Goal: Information Seeking & Learning: Learn about a topic

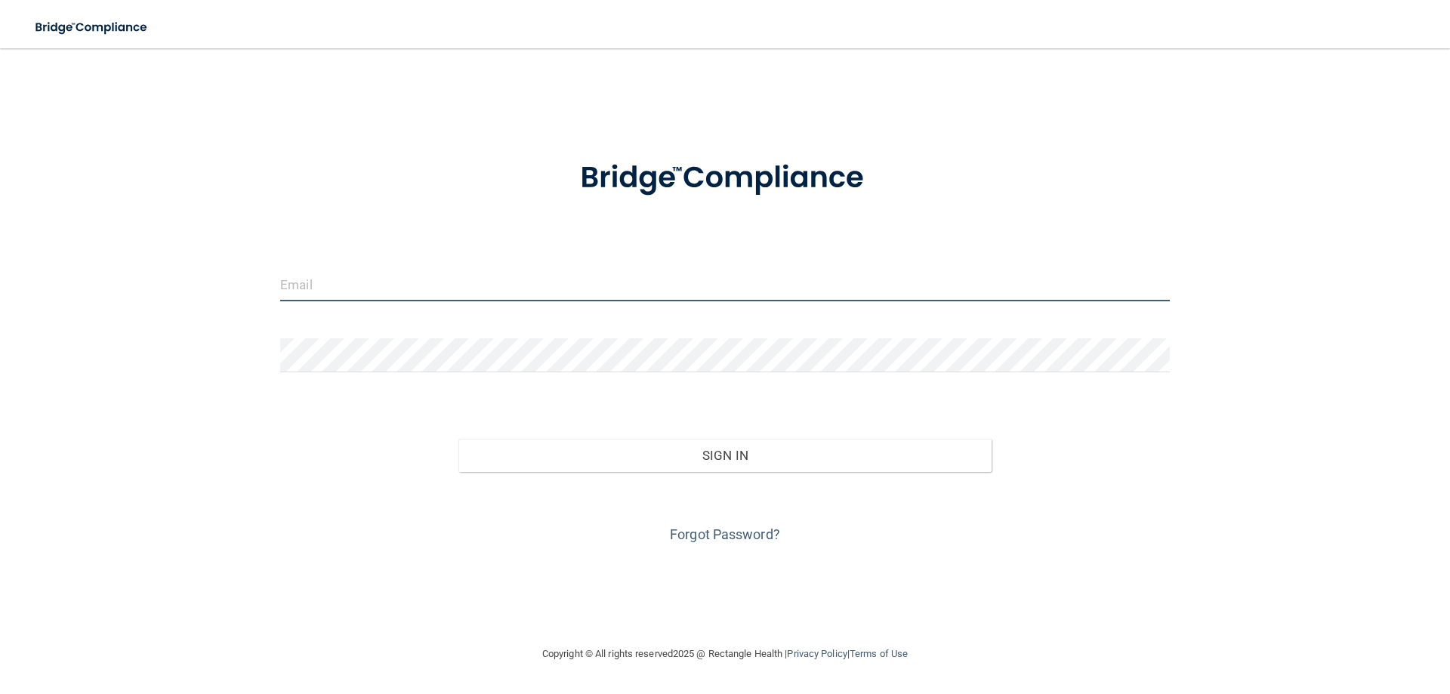
click at [410, 290] on input "email" at bounding box center [725, 284] width 890 height 34
type input "[PERSON_NAME][EMAIL_ADDRESS][PERSON_NAME][DOMAIN_NAME]"
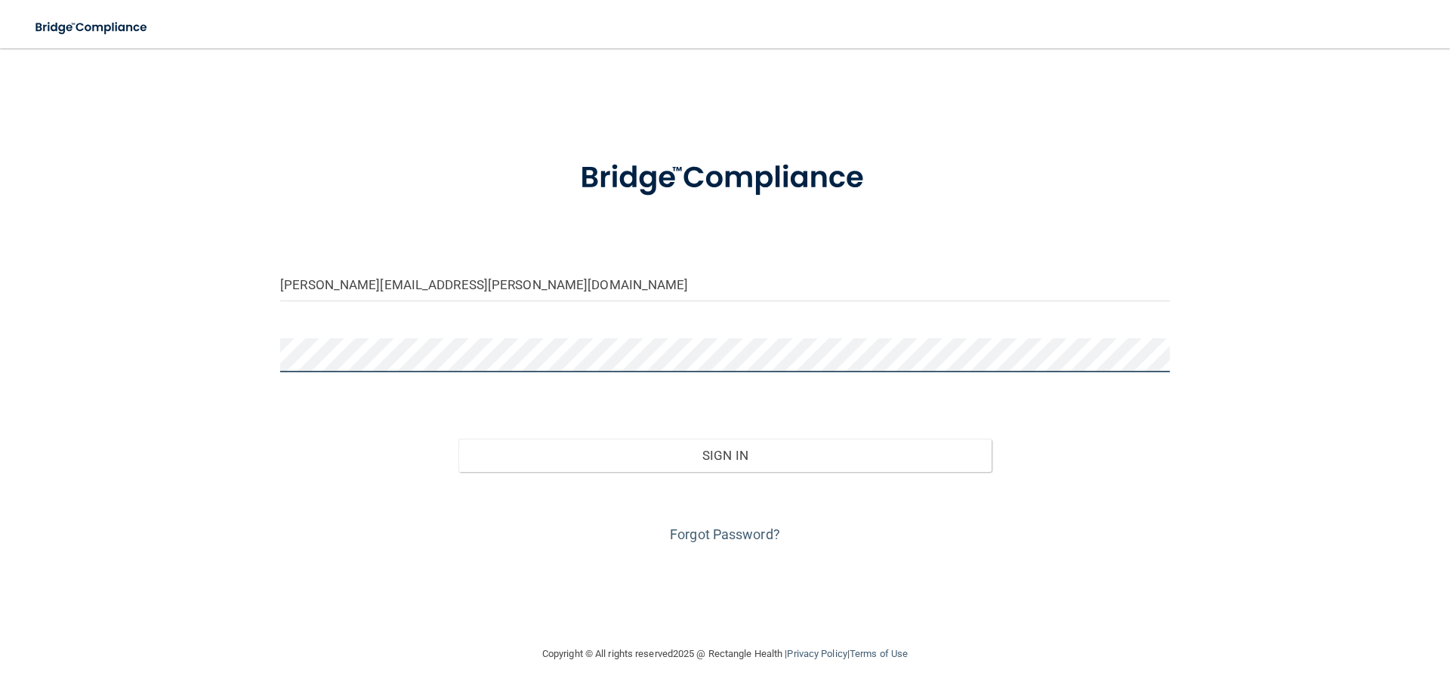
click at [458, 439] on button "Sign In" at bounding box center [725, 455] width 534 height 33
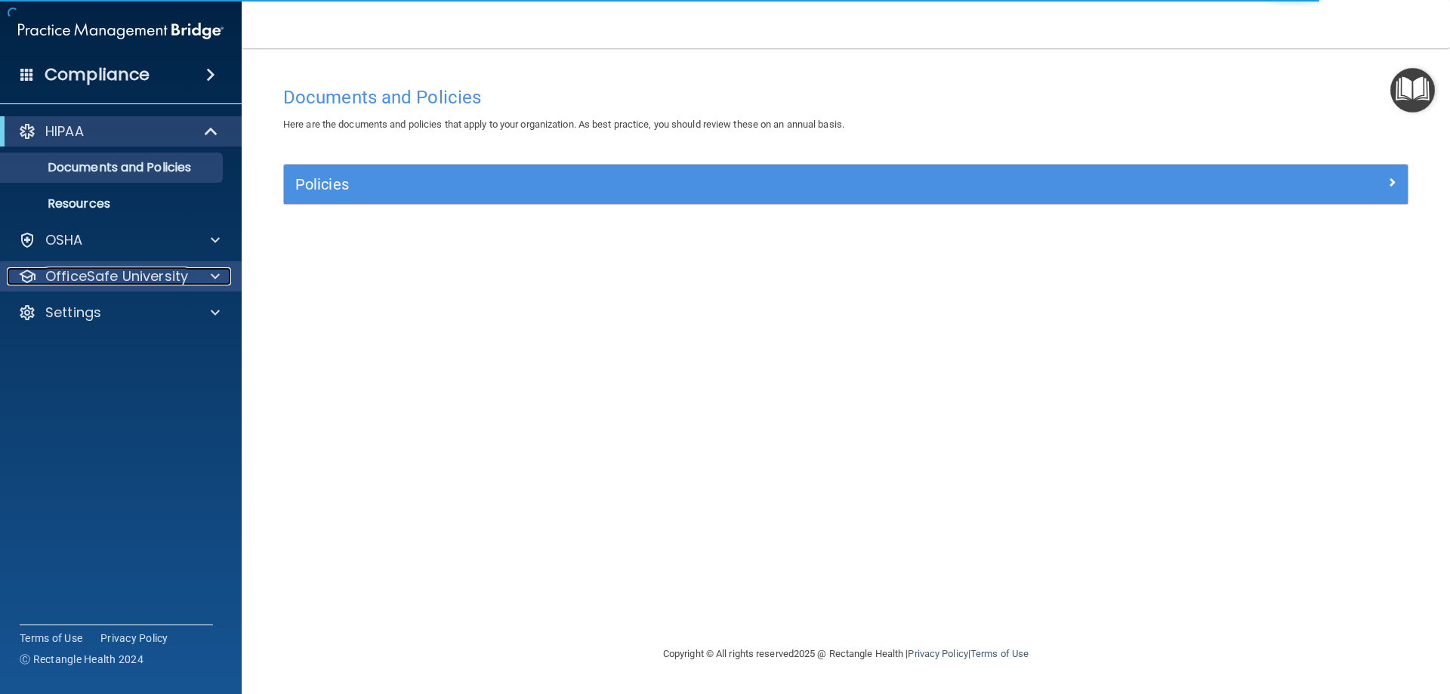
click at [116, 276] on p "OfficeSafe University" at bounding box center [116, 276] width 143 height 18
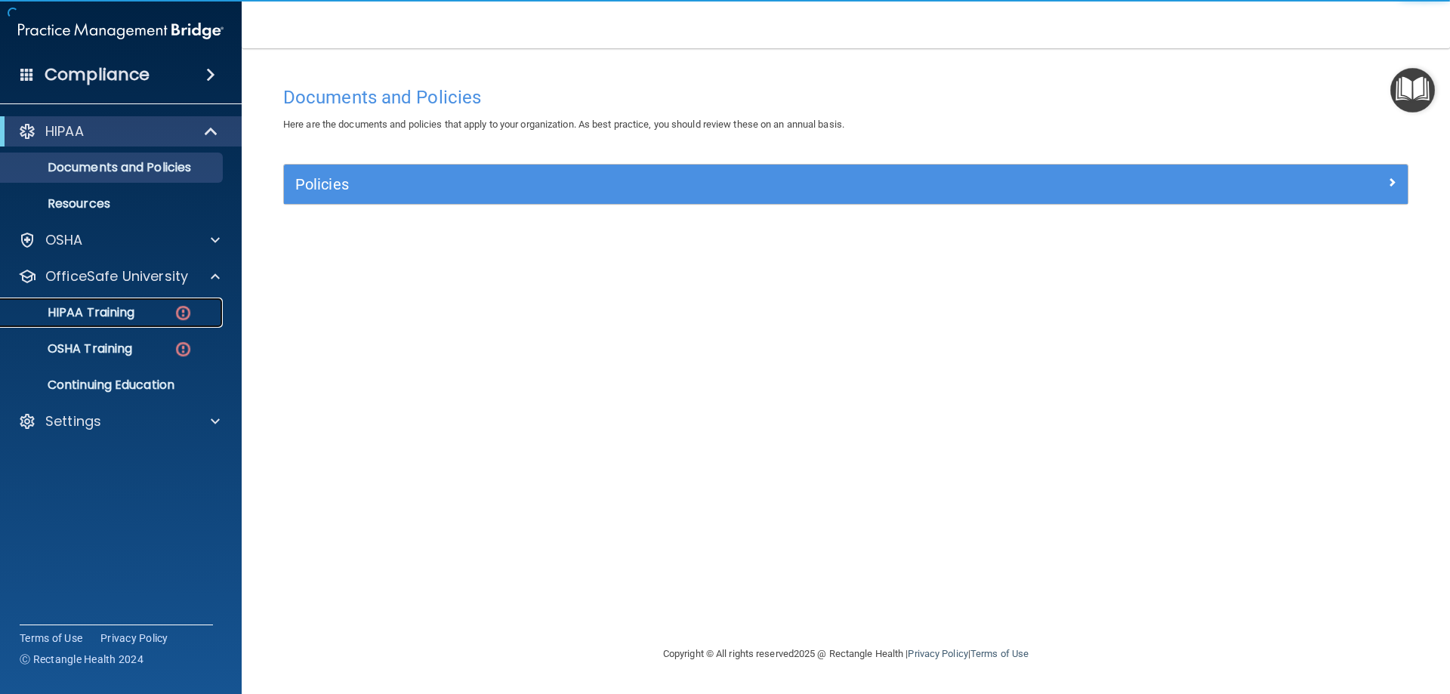
click at [119, 305] on p "HIPAA Training" at bounding box center [72, 312] width 125 height 15
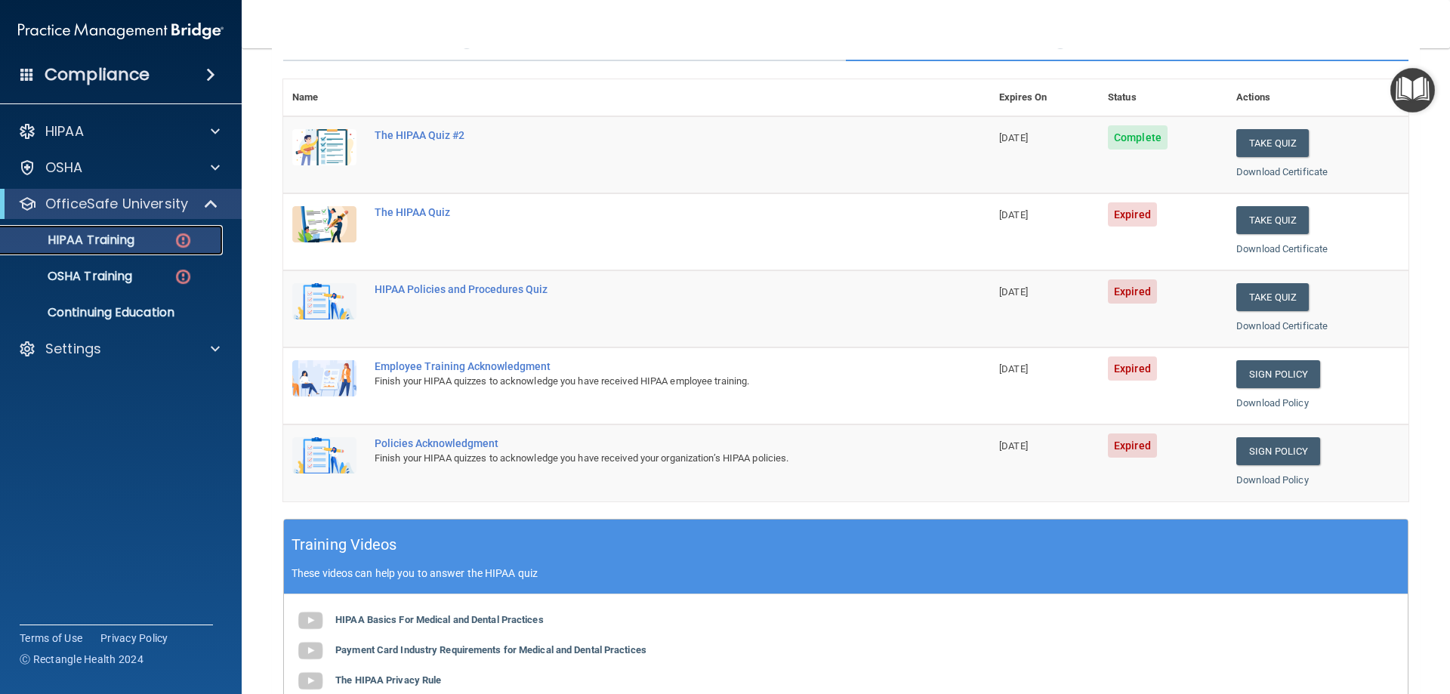
scroll to position [141, 0]
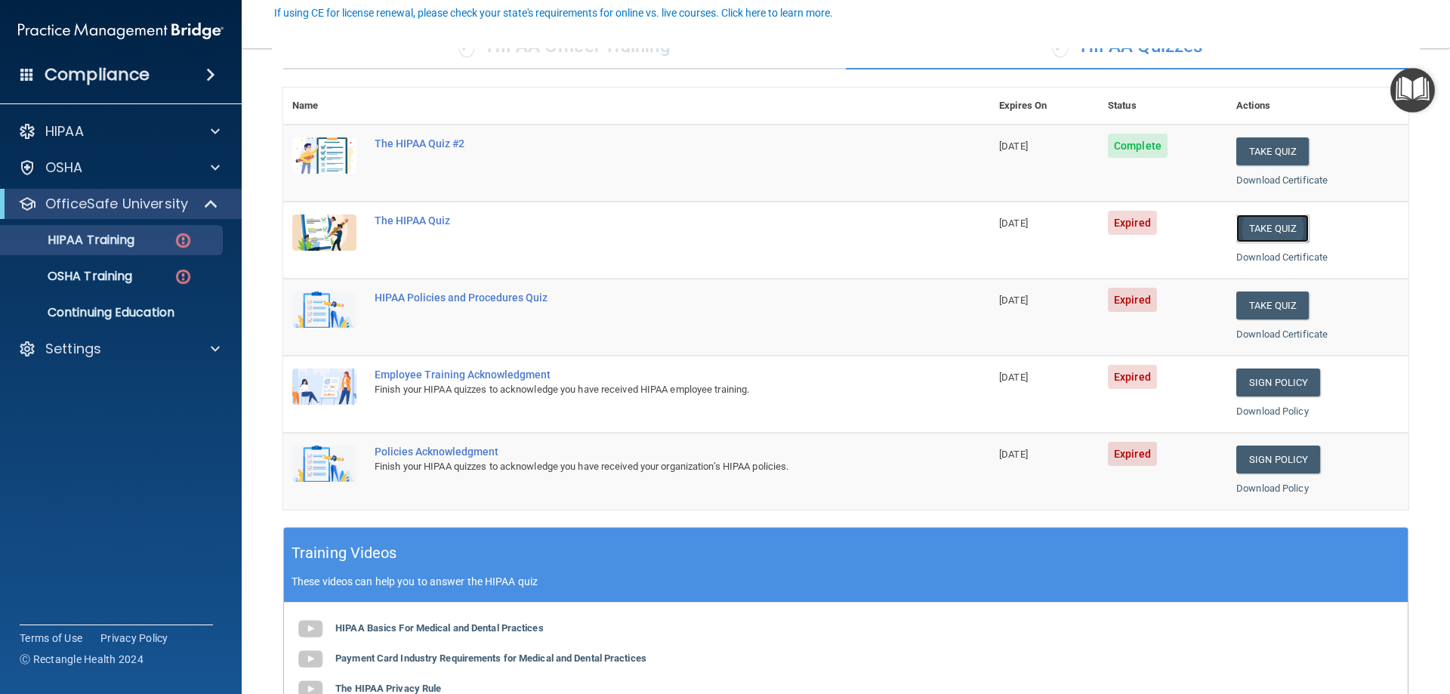
click at [1254, 222] on button "Take Quiz" at bounding box center [1272, 228] width 72 height 28
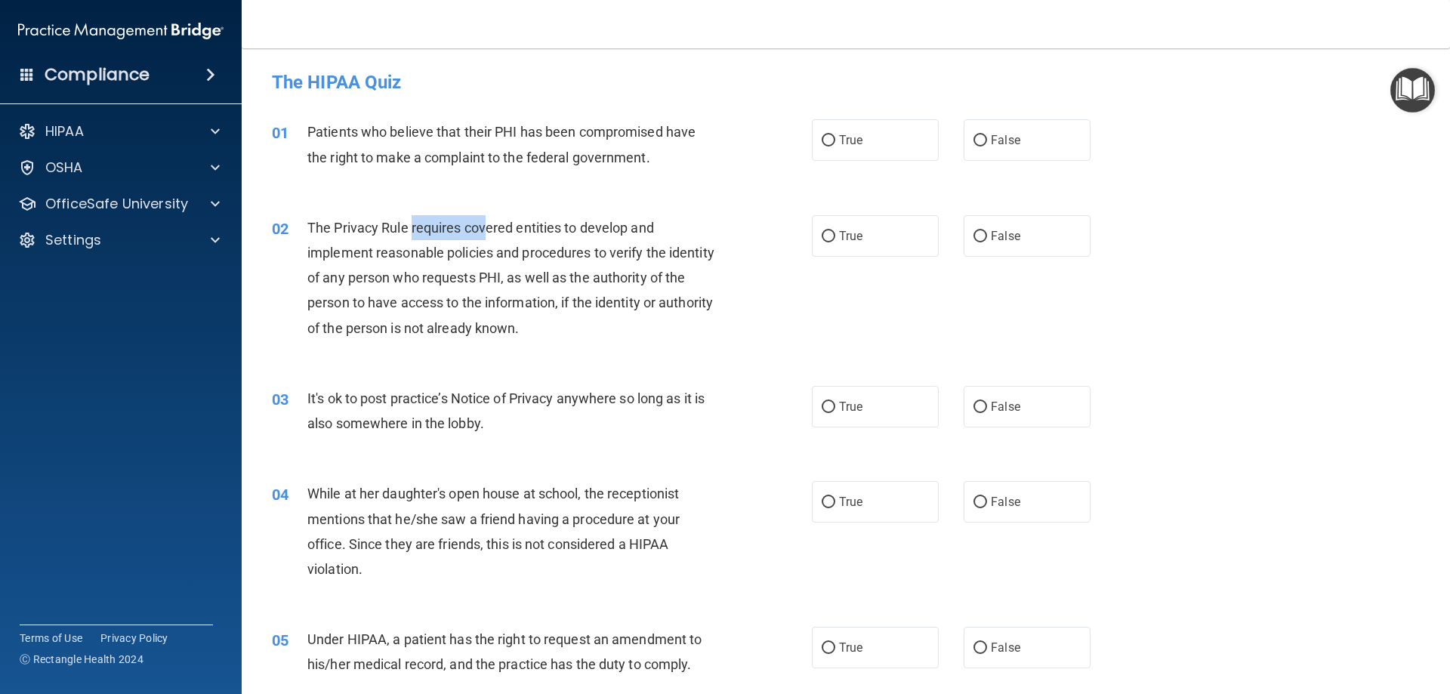
drag, startPoint x: 412, startPoint y: 231, endPoint x: 484, endPoint y: 233, distance: 71.8
click at [484, 233] on span "The Privacy Rule requires covered entities to develop and implement reasonable …" at bounding box center [510, 278] width 407 height 116
click at [504, 254] on span "The Privacy Rule requires covered entities to develop and implement reasonable …" at bounding box center [510, 278] width 407 height 116
click at [847, 217] on label "True" at bounding box center [875, 236] width 127 height 42
click at [835, 231] on input "True" at bounding box center [829, 236] width 14 height 11
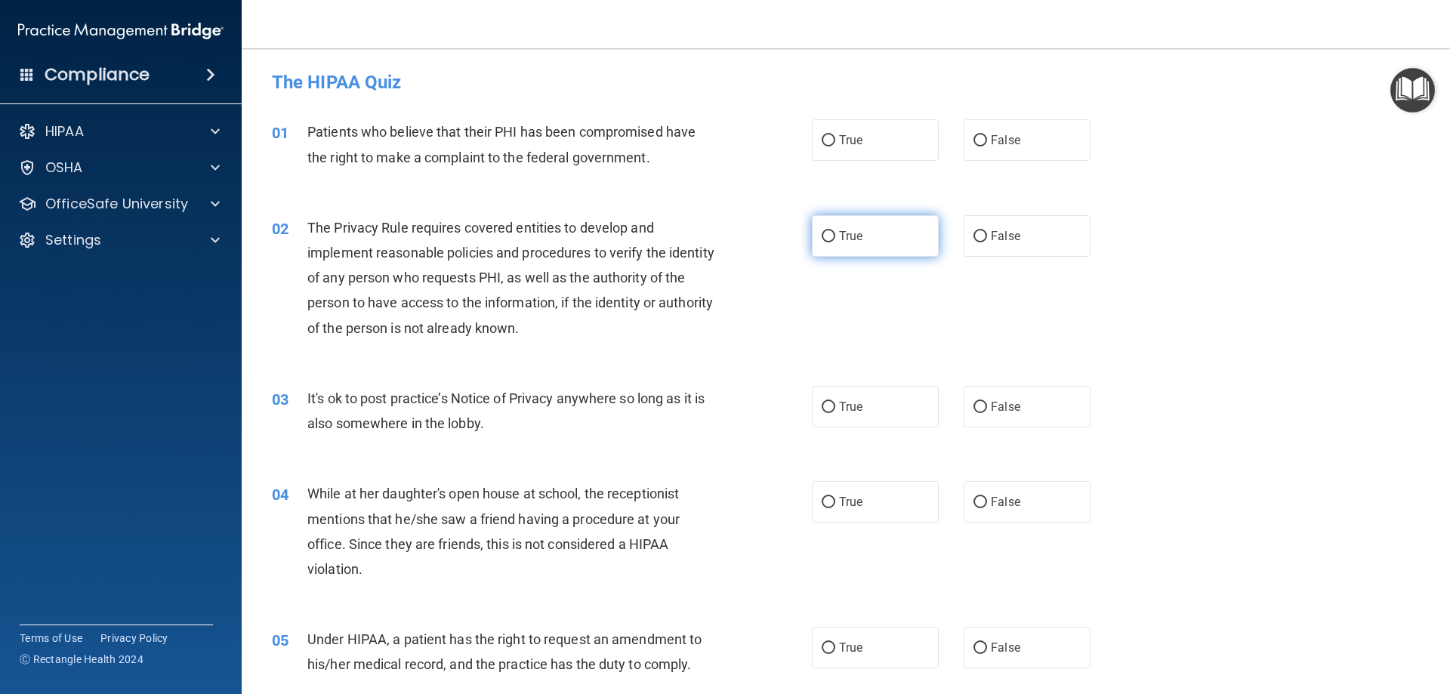
radio input "true"
click at [882, 492] on label "True" at bounding box center [875, 502] width 127 height 42
click at [835, 497] on input "True" at bounding box center [829, 502] width 14 height 11
radio input "true"
drag, startPoint x: 622, startPoint y: 165, endPoint x: 605, endPoint y: 164, distance: 17.4
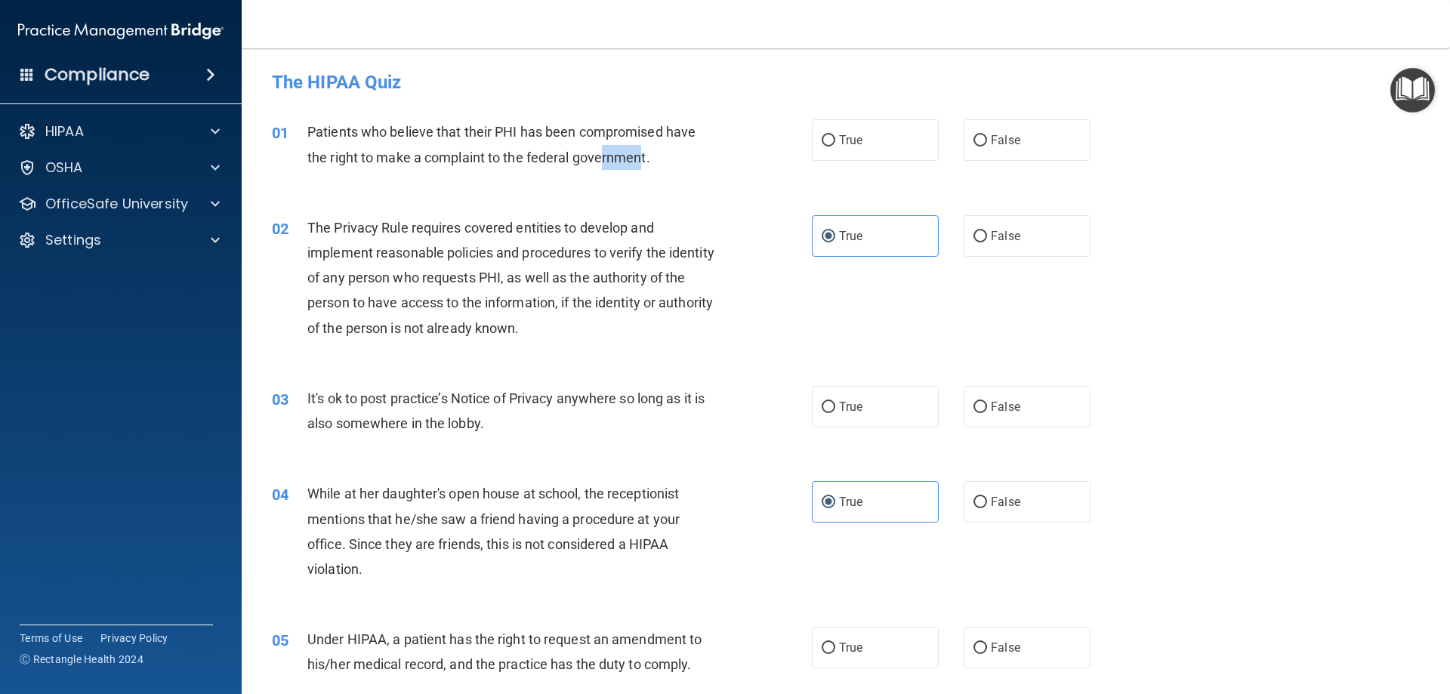
click at [605, 164] on span "Patients who believe that their PHI has been compromised have the right to make…" at bounding box center [501, 144] width 388 height 41
drag, startPoint x: 605, startPoint y: 164, endPoint x: 847, endPoint y: 173, distance: 242.6
click at [606, 165] on span "Patients who believe that their PHI has been compromised have the right to make…" at bounding box center [501, 144] width 388 height 41
click at [1028, 143] on label "False" at bounding box center [1027, 140] width 127 height 42
click at [987, 143] on input "False" at bounding box center [980, 140] width 14 height 11
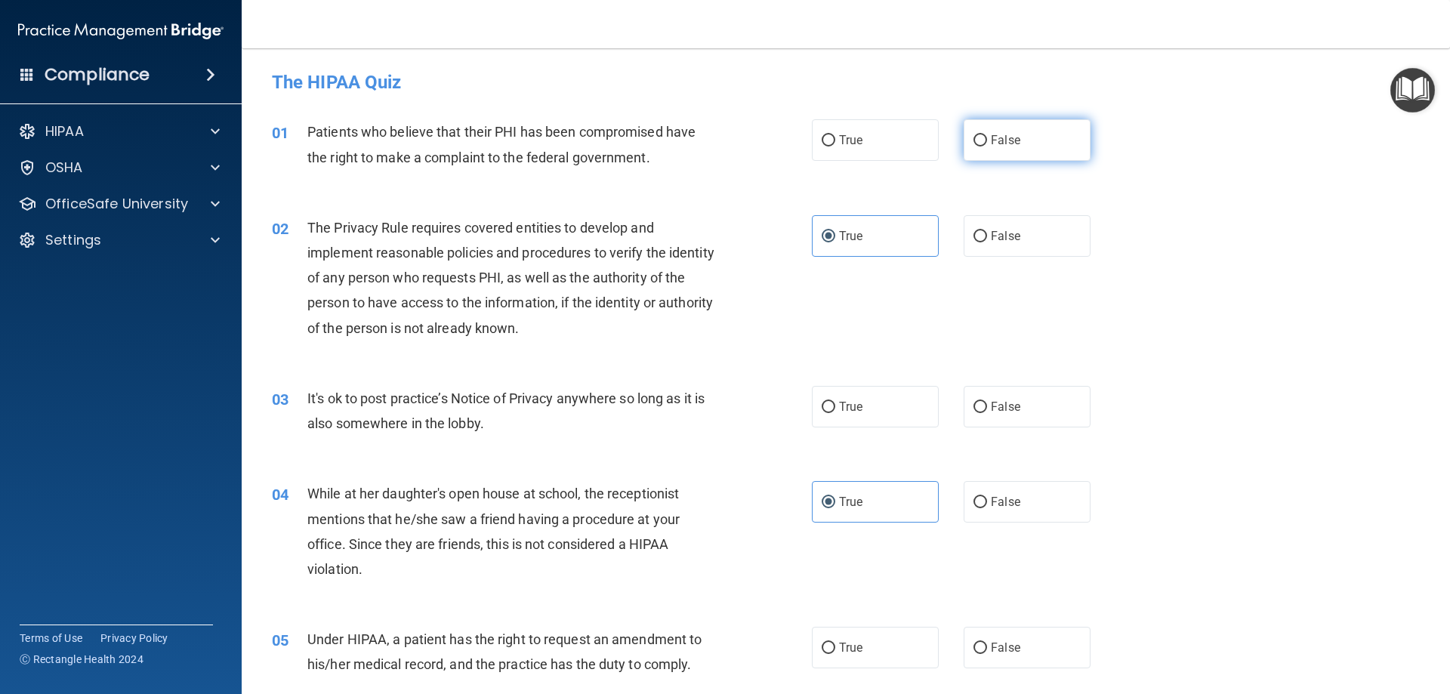
radio input "true"
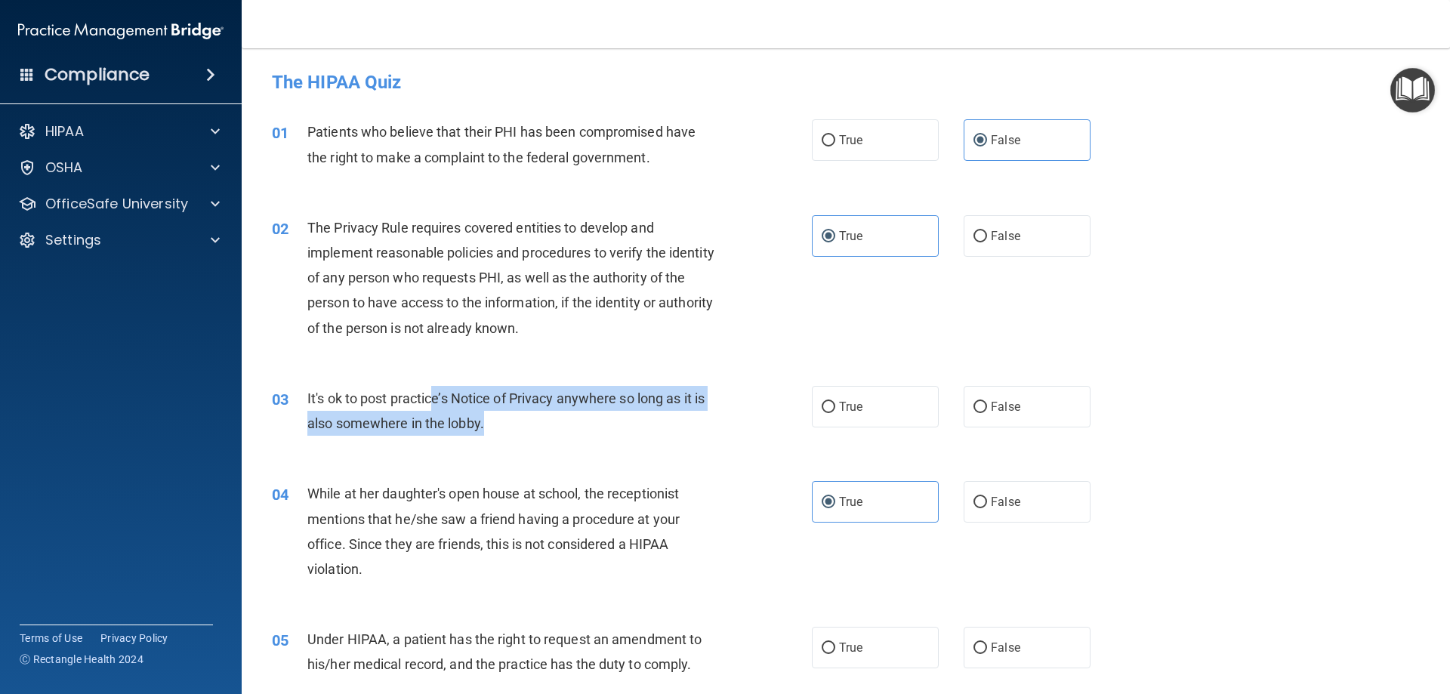
drag, startPoint x: 498, startPoint y: 414, endPoint x: 434, endPoint y: 403, distance: 64.3
click at [434, 403] on div "It's ok to post practice’s Notice of Privacy anywhere so long as it is also som…" at bounding box center [518, 411] width 422 height 50
click at [434, 403] on span "It's ok to post practice’s Notice of Privacy anywhere so long as it is also som…" at bounding box center [505, 410] width 397 height 41
drag, startPoint x: 483, startPoint y: 420, endPoint x: 430, endPoint y: 406, distance: 54.8
click at [430, 406] on span "It's ok to post practice’s Notice of Privacy anywhere so long as it is also som…" at bounding box center [505, 410] width 397 height 41
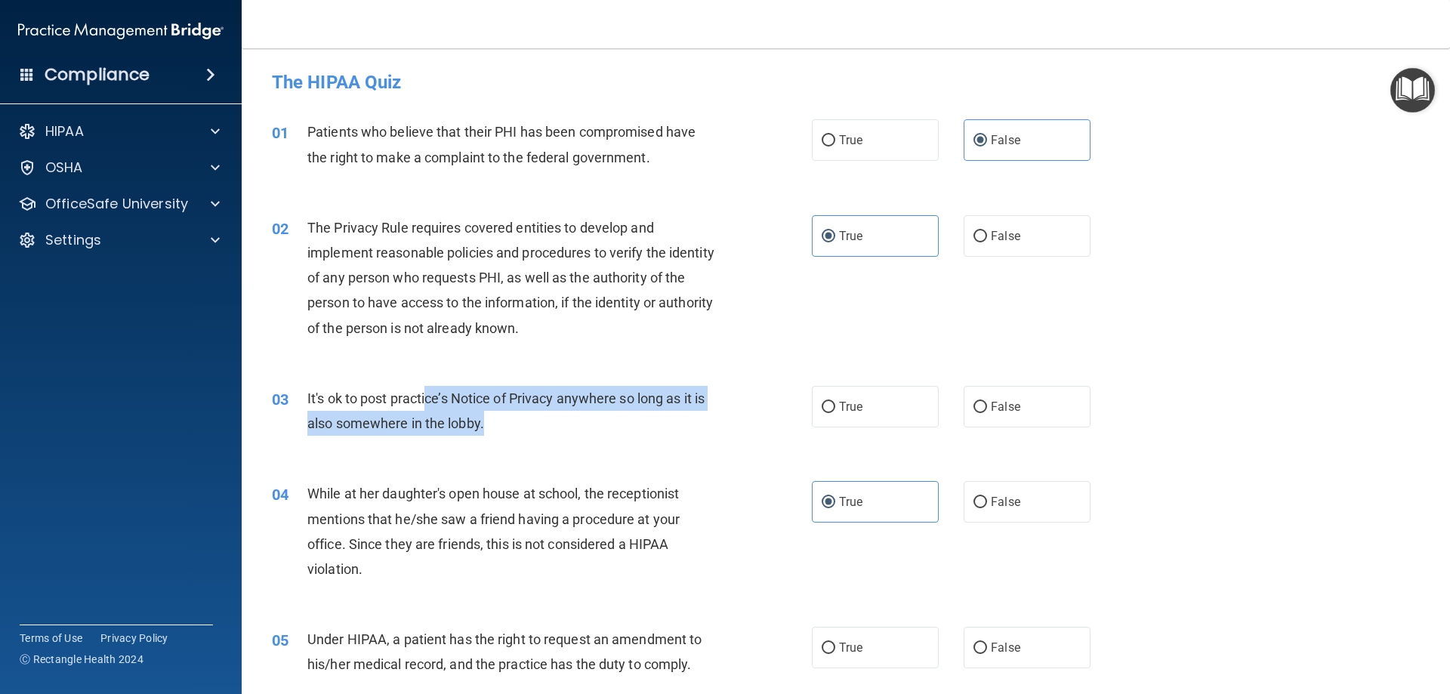
click at [430, 406] on span "It's ok to post practice’s Notice of Privacy anywhere so long as it is also som…" at bounding box center [505, 410] width 397 height 41
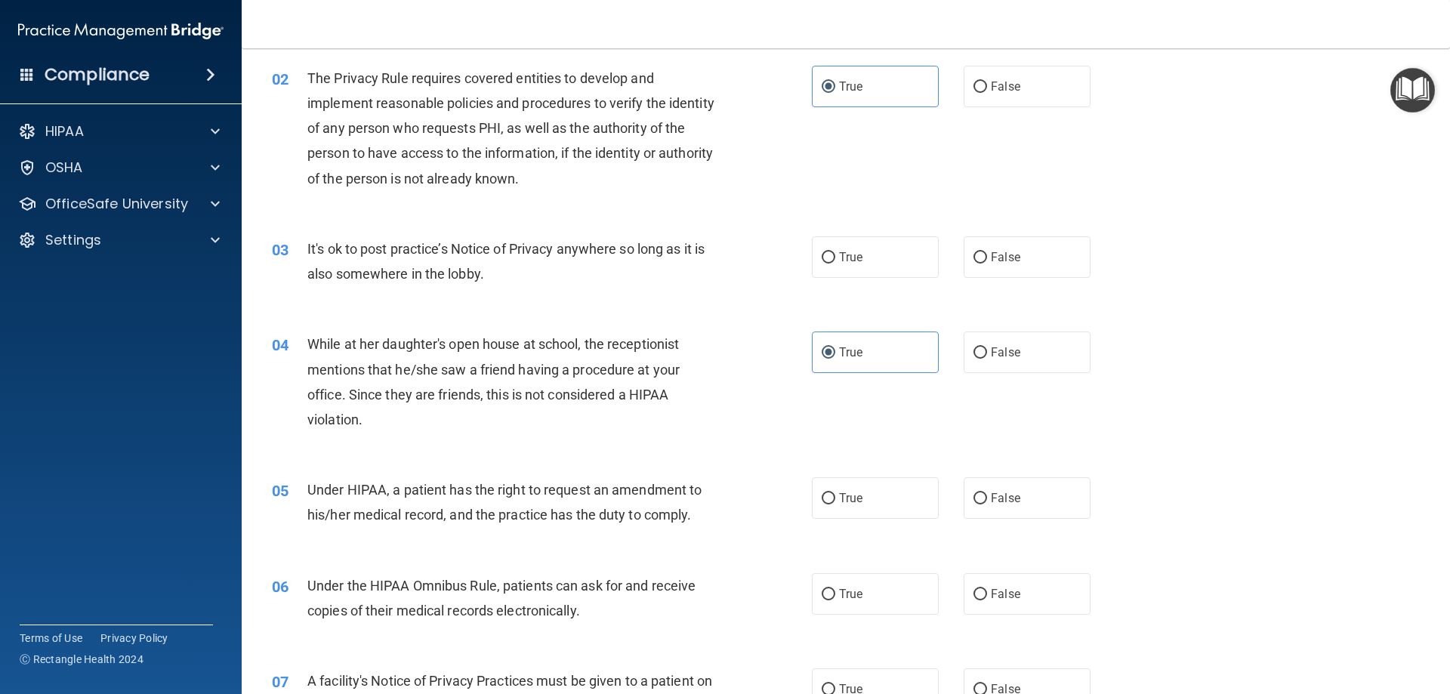
scroll to position [151, 0]
click at [881, 264] on label "True" at bounding box center [875, 256] width 127 height 42
click at [835, 262] on input "True" at bounding box center [829, 256] width 14 height 11
radio input "true"
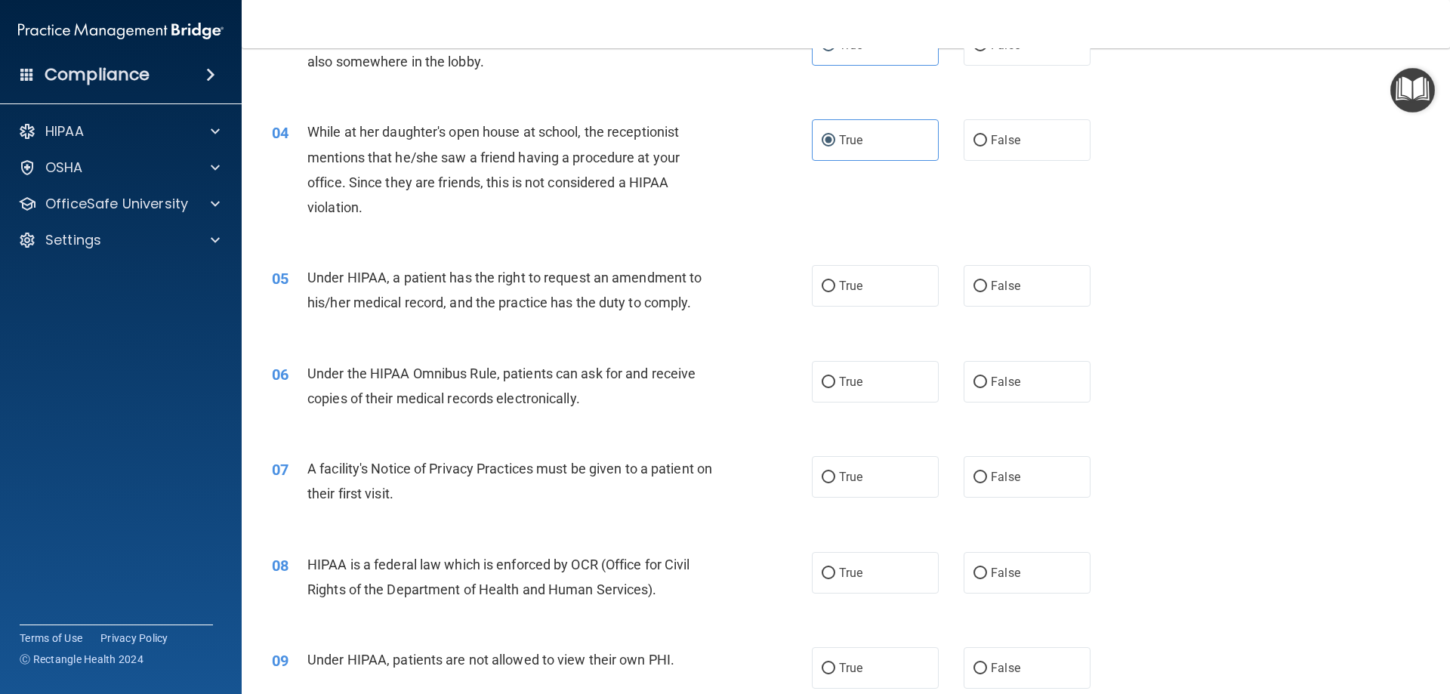
scroll to position [378, 0]
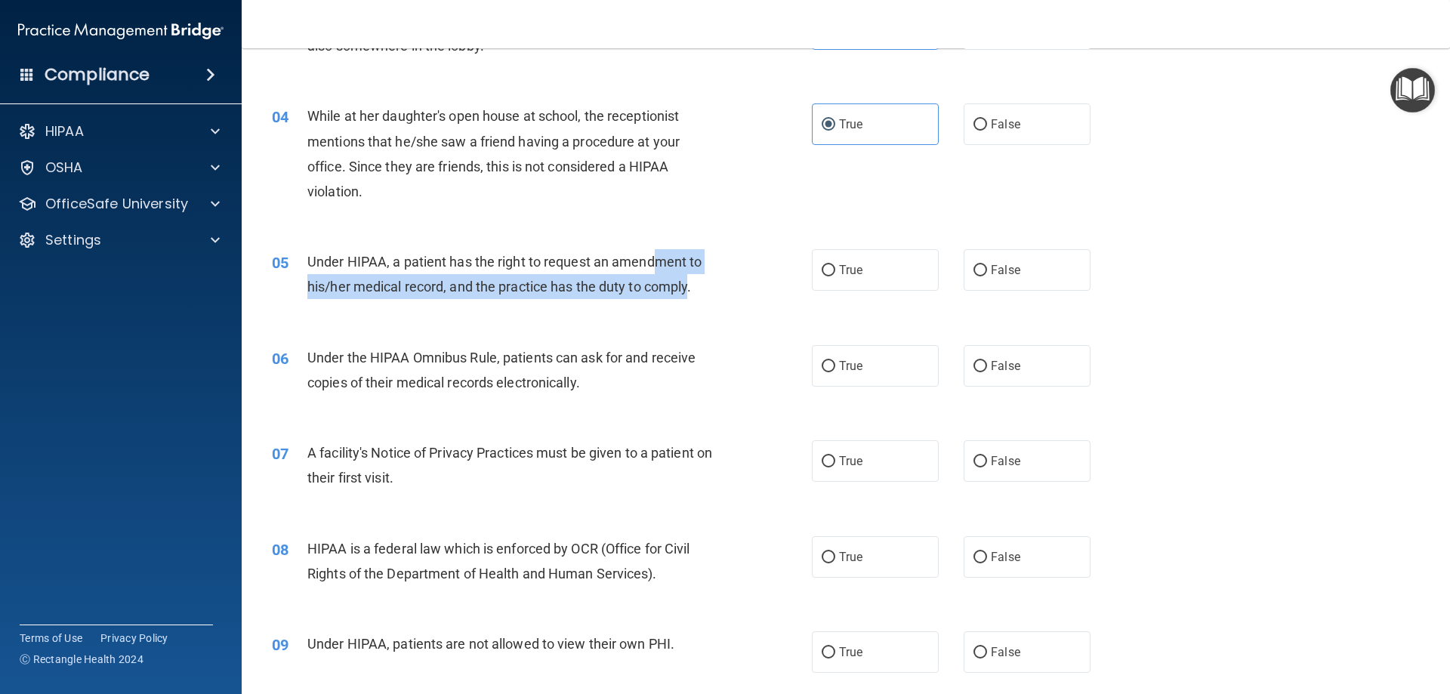
drag, startPoint x: 689, startPoint y: 288, endPoint x: 653, endPoint y: 264, distance: 43.2
click at [653, 264] on span "Under HIPAA, a patient has the right to request an amendment to his/her medical…" at bounding box center [504, 274] width 394 height 41
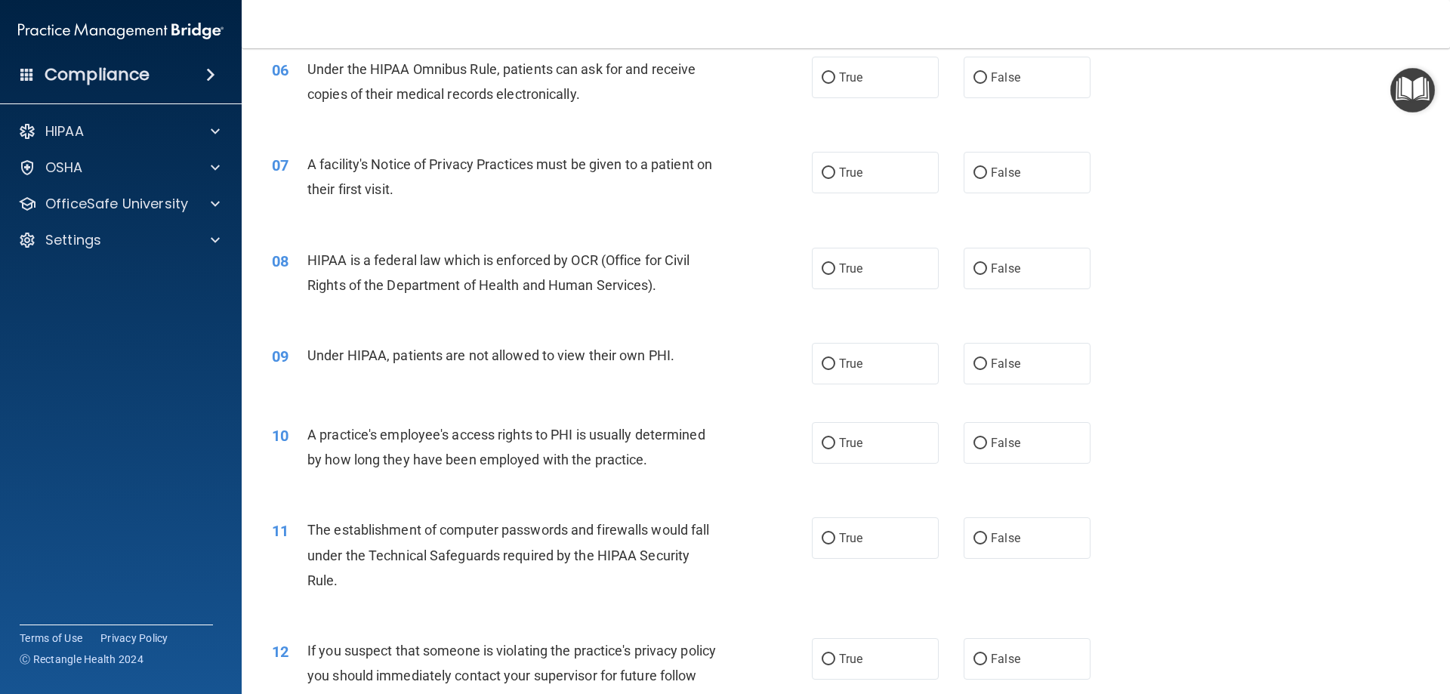
scroll to position [302, 0]
